Goal: Task Accomplishment & Management: Use online tool/utility

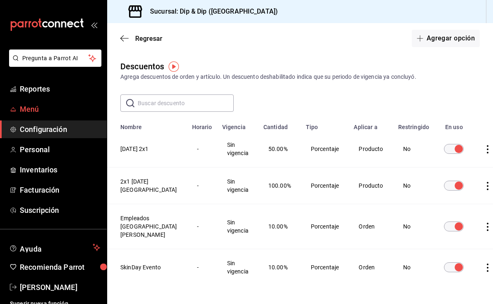
click at [35, 108] on span "Menú" at bounding box center [60, 108] width 80 height 11
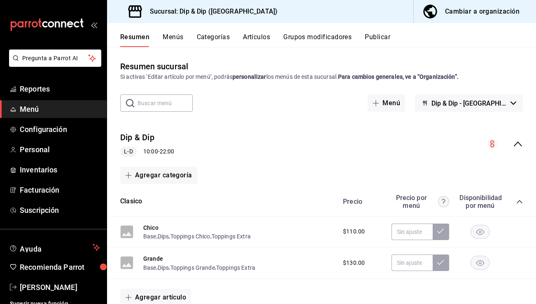
click at [447, 14] on div "Cambiar a organización" at bounding box center [482, 12] width 75 height 12
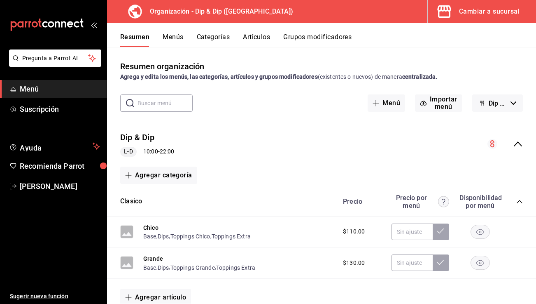
click at [211, 37] on button "Categorías" at bounding box center [213, 40] width 33 height 14
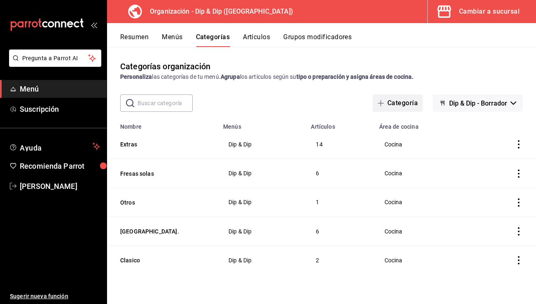
click at [392, 103] on button "Categoría" at bounding box center [398, 102] width 50 height 17
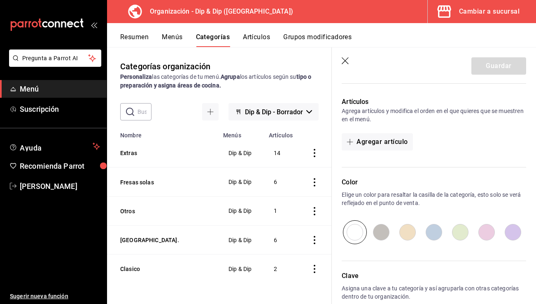
scroll to position [185, 0]
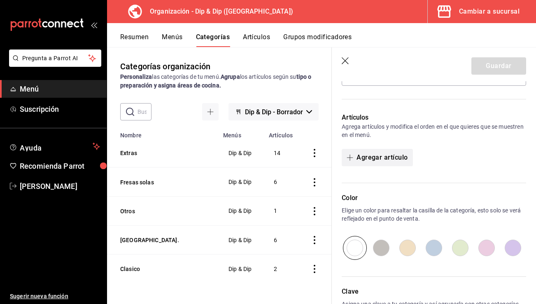
type input "PROMOS"
click at [349, 156] on icon "button" at bounding box center [350, 157] width 7 height 7
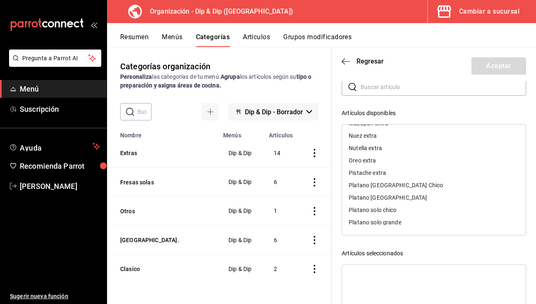
scroll to position [0, 0]
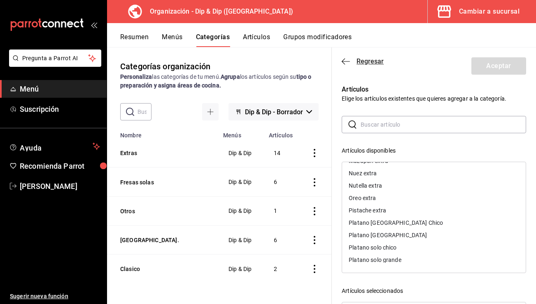
click at [347, 62] on icon "button" at bounding box center [346, 61] width 8 height 7
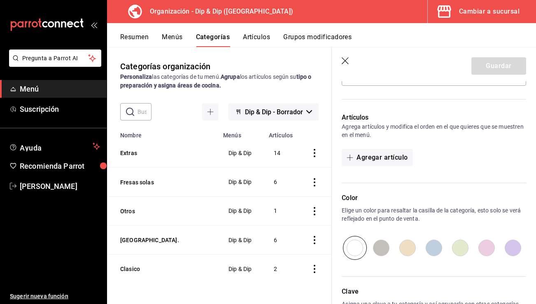
click at [347, 62] on icon "button" at bounding box center [345, 60] width 7 height 7
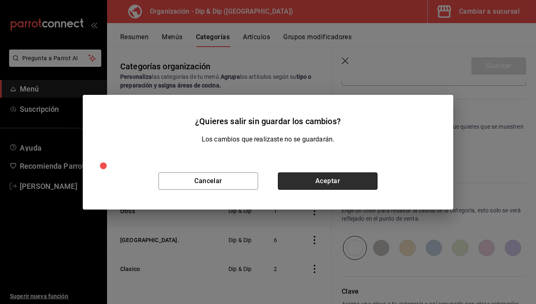
click at [314, 182] on button "Aceptar" at bounding box center [328, 180] width 100 height 17
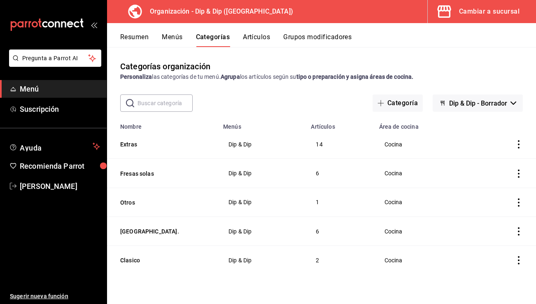
click at [466, 9] on div "Cambiar a sucursal" at bounding box center [489, 12] width 61 height 12
